Goal: Task Accomplishment & Management: Complete application form

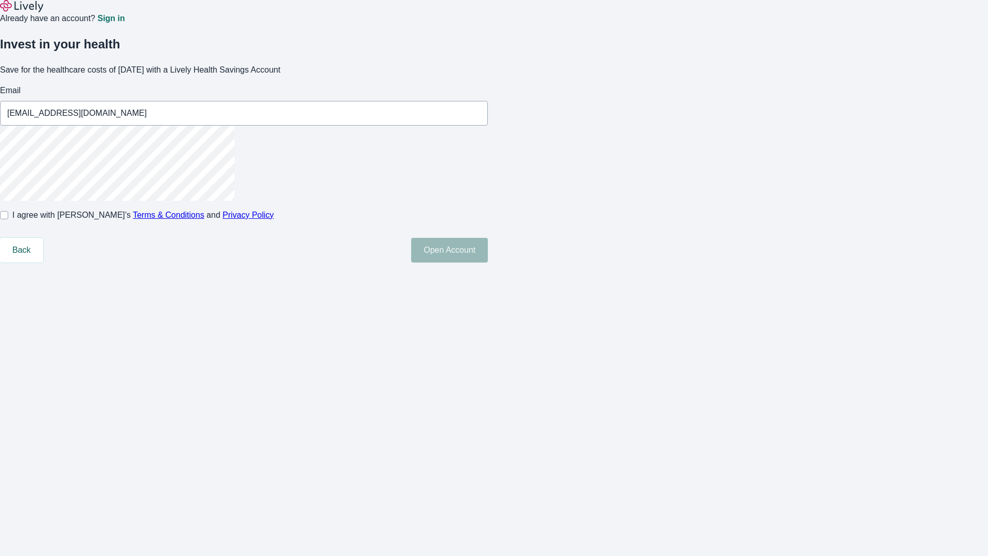
click at [8, 219] on input "I agree with Lively’s Terms & Conditions and Privacy Policy" at bounding box center [4, 215] width 8 height 8
checkbox input "true"
click at [488, 262] on button "Open Account" at bounding box center [449, 250] width 77 height 25
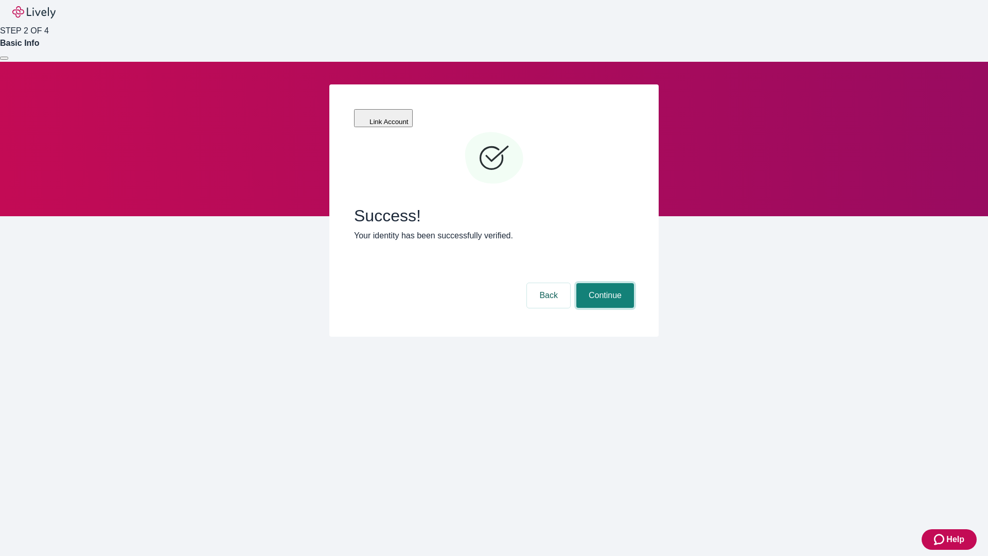
click at [603, 283] on button "Continue" at bounding box center [605, 295] width 58 height 25
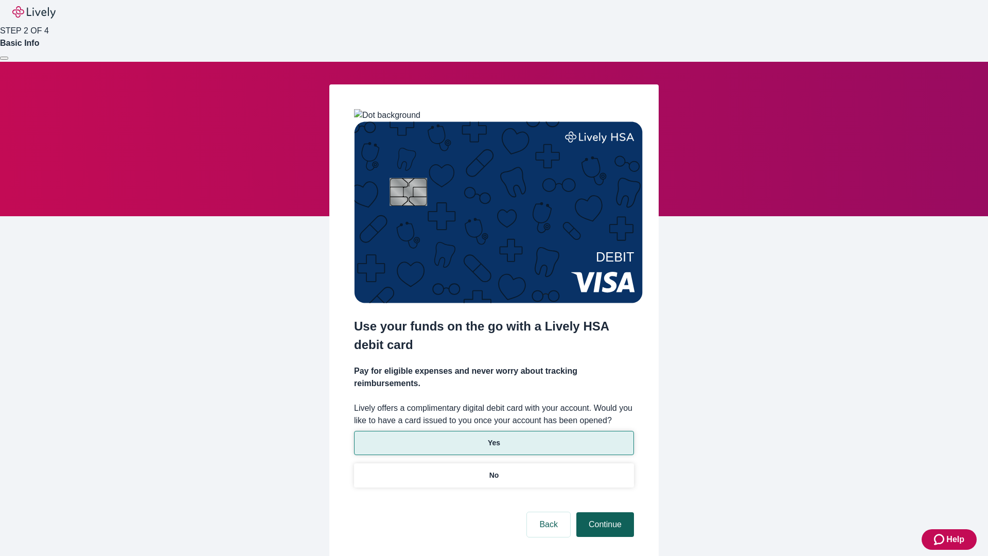
click at [493, 437] on p "Yes" at bounding box center [494, 442] width 12 height 11
click at [603, 512] on button "Continue" at bounding box center [605, 524] width 58 height 25
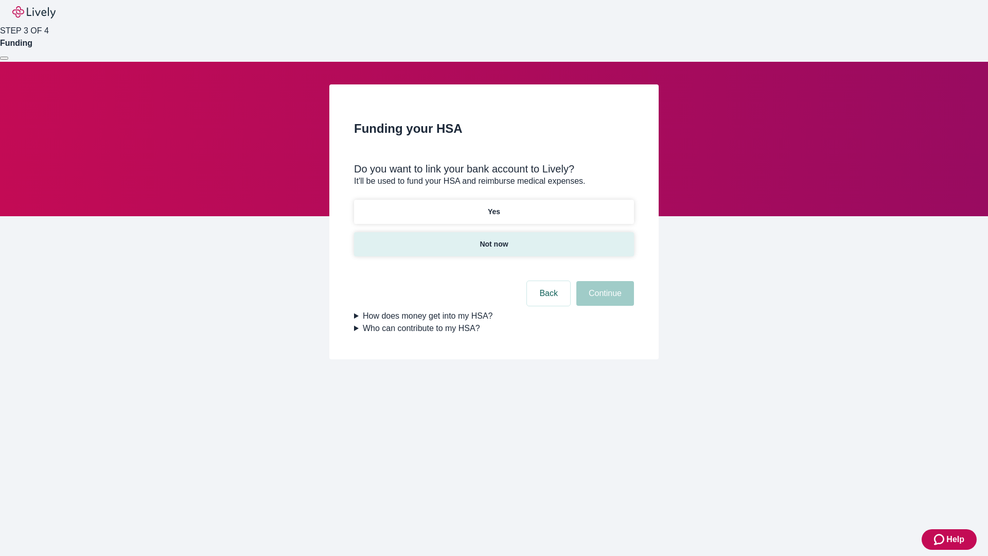
click at [493, 239] on p "Not now" at bounding box center [493, 244] width 28 height 11
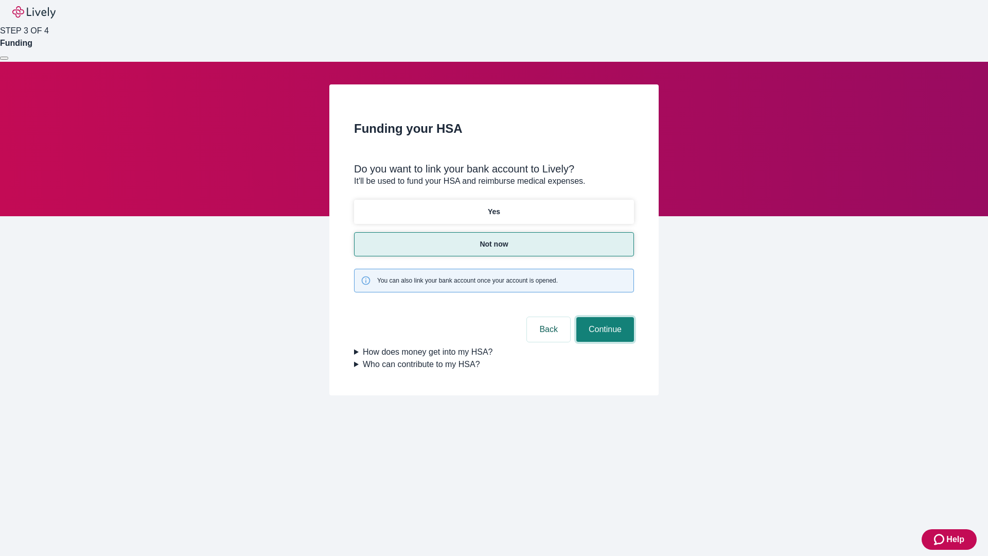
click at [603, 317] on button "Continue" at bounding box center [605, 329] width 58 height 25
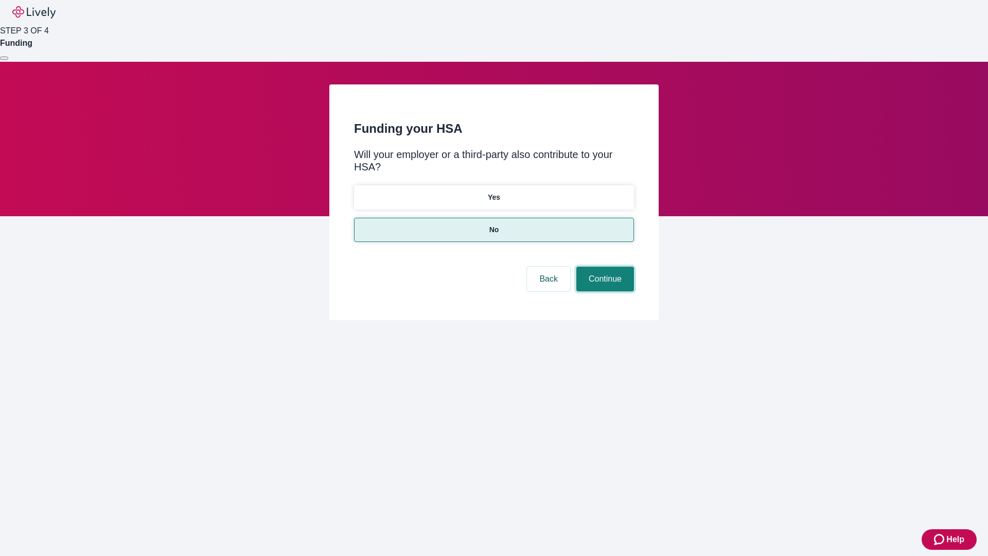
click at [603, 266] on button "Continue" at bounding box center [605, 278] width 58 height 25
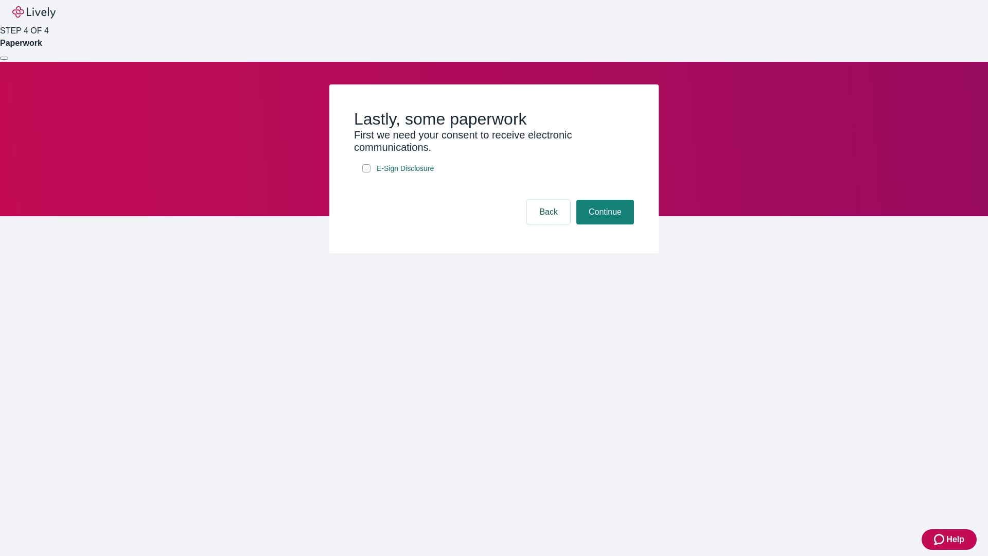
click at [366, 172] on input "E-Sign Disclosure" at bounding box center [366, 168] width 8 height 8
checkbox input "true"
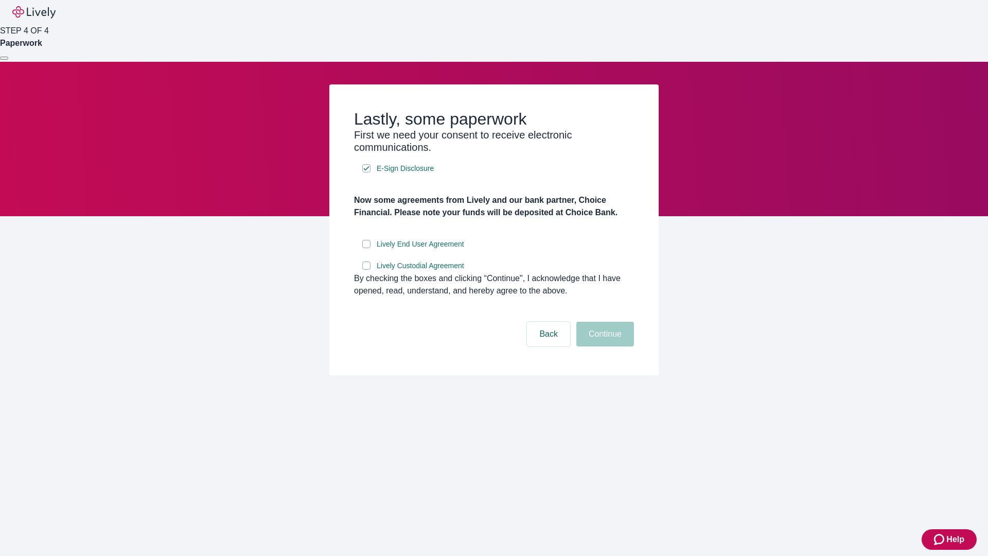
click at [366, 248] on input "Lively End User Agreement" at bounding box center [366, 244] width 8 height 8
checkbox input "true"
click at [366, 270] on input "Lively Custodial Agreement" at bounding box center [366, 265] width 8 height 8
checkbox input "true"
click at [603, 346] on button "Continue" at bounding box center [605, 333] width 58 height 25
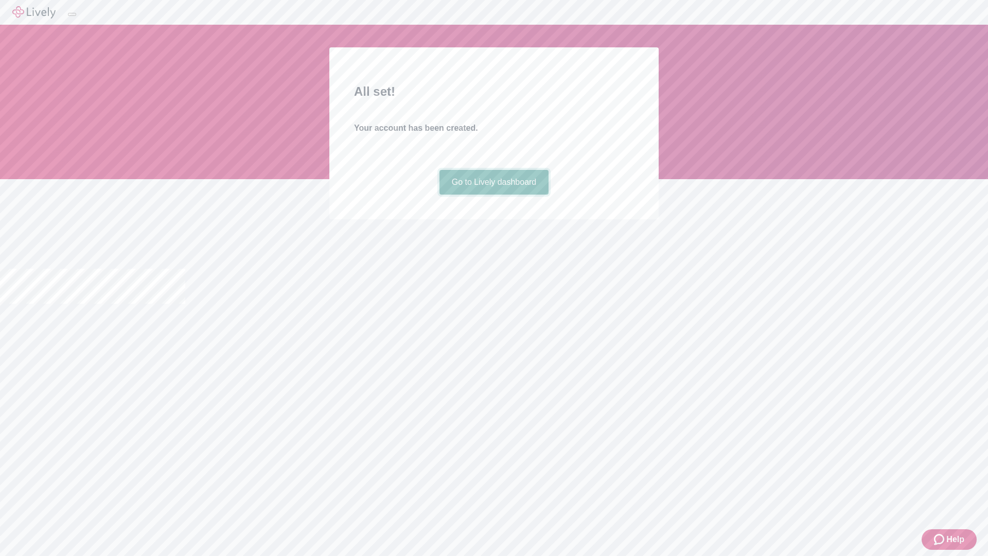
click at [493, 194] on link "Go to Lively dashboard" at bounding box center [494, 182] width 110 height 25
